Goal: Task Accomplishment & Management: Manage account settings

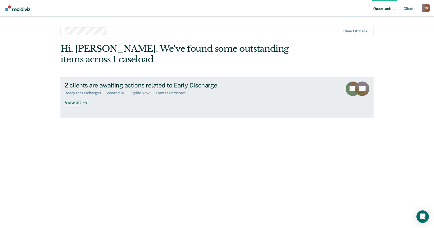
click at [176, 81] on link "2 clients are awaiting actions related to Early Discharge Ready for Discharge :…" at bounding box center [216, 97] width 313 height 41
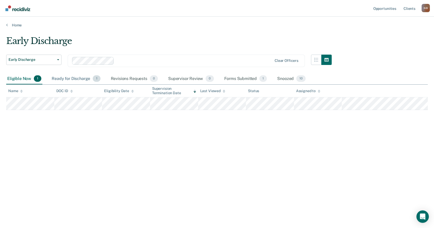
click at [78, 81] on div "Ready for Discharge 1" at bounding box center [76, 78] width 51 height 11
